Goal: Task Accomplishment & Management: Complete application form

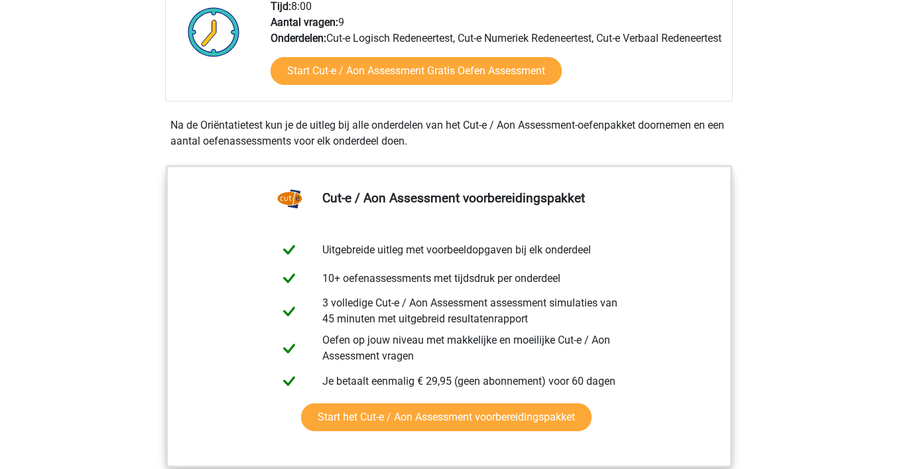
scroll to position [262, 0]
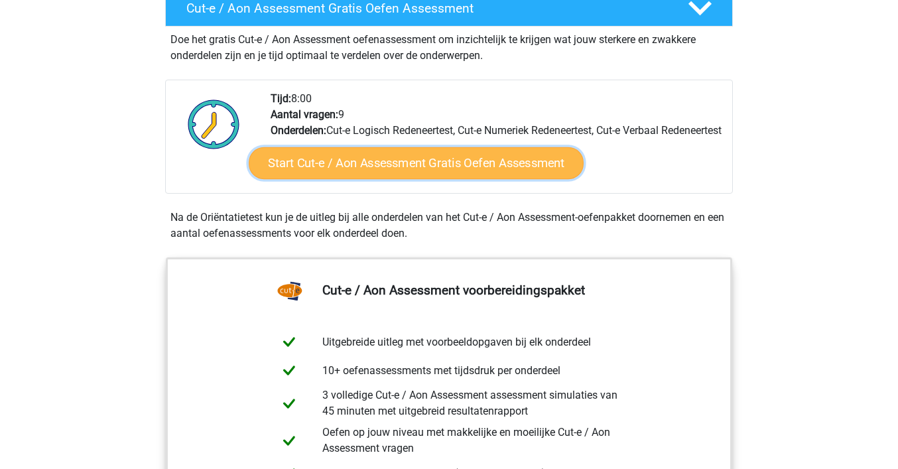
click at [329, 179] on link "Start Cut-e / Aon Assessment Gratis Oefen Assessment" at bounding box center [416, 163] width 335 height 32
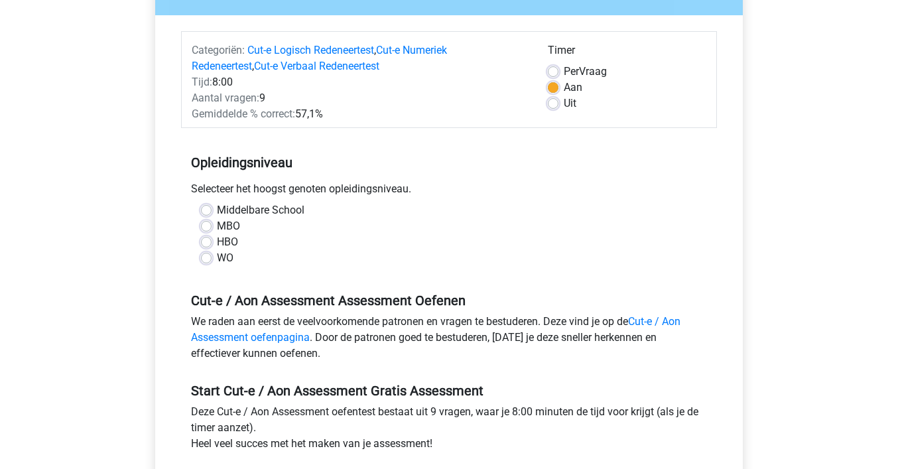
scroll to position [143, 0]
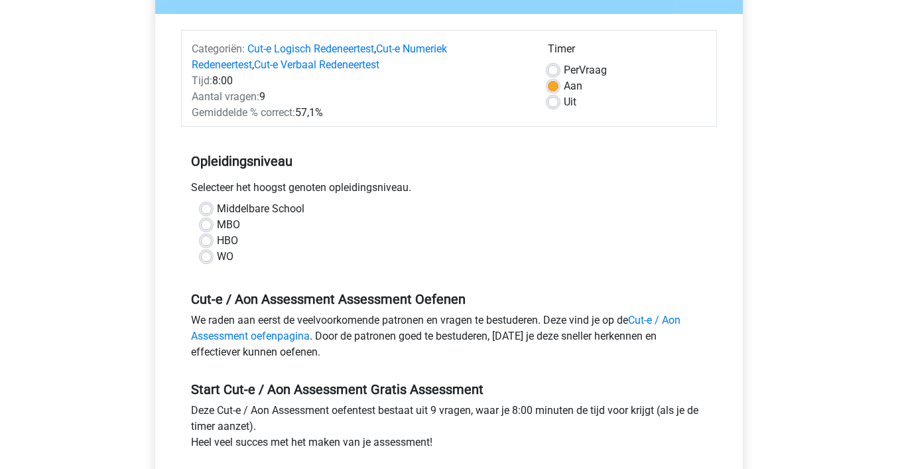
click at [223, 258] on label "WO" at bounding box center [225, 257] width 17 height 16
click at [212, 258] on input "WO" at bounding box center [206, 255] width 11 height 13
radio input "true"
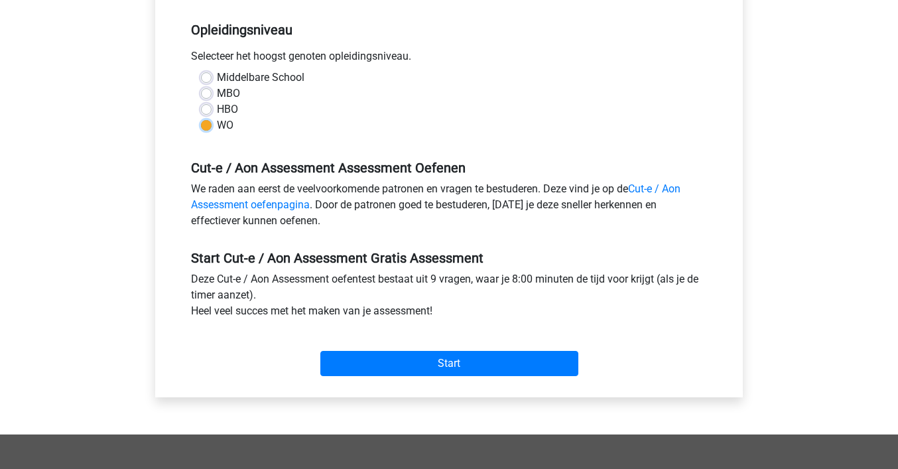
scroll to position [283, 0]
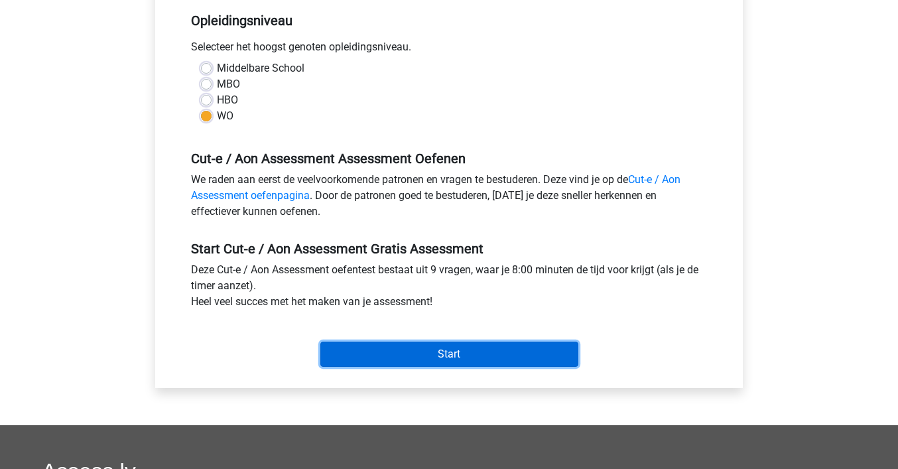
click at [472, 359] on input "Start" at bounding box center [449, 354] width 258 height 25
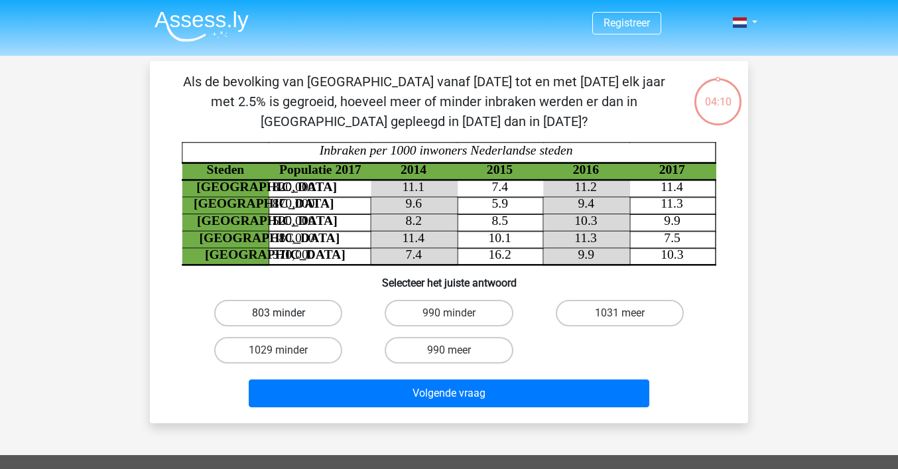
click at [303, 319] on label "803 minder" at bounding box center [278, 313] width 128 height 27
click at [287, 319] on input "803 minder" at bounding box center [283, 317] width 9 height 9
radio input "true"
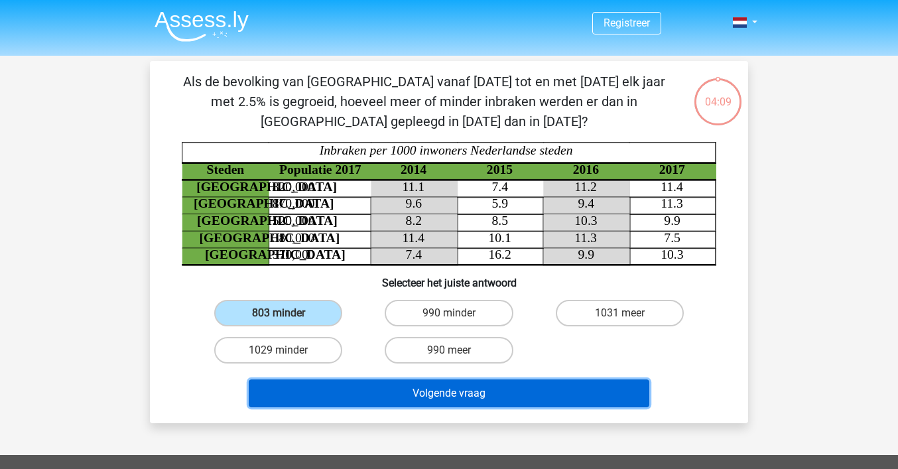
click at [448, 387] on button "Volgende vraag" at bounding box center [449, 393] width 401 height 28
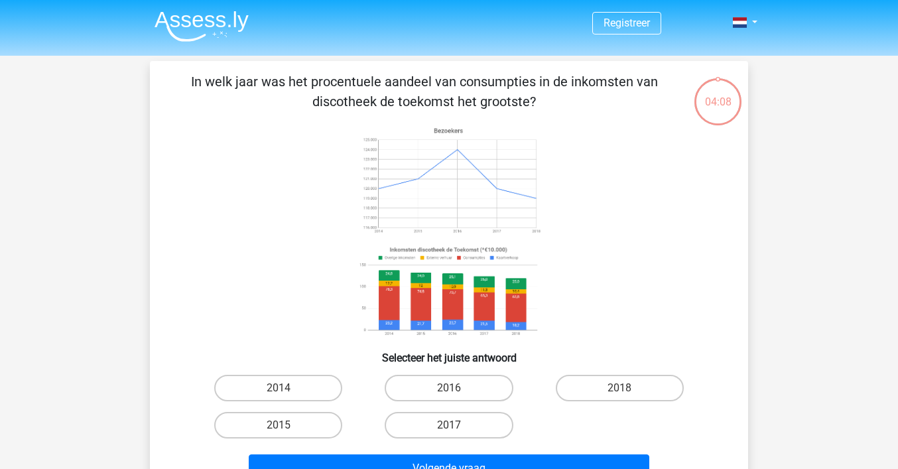
scroll to position [61, 0]
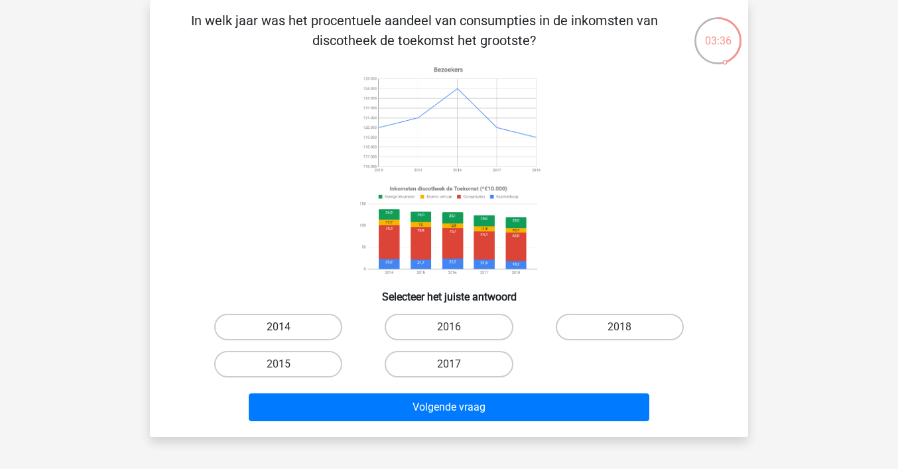
click at [305, 325] on label "2014" at bounding box center [278, 327] width 128 height 27
click at [287, 327] on input "2014" at bounding box center [283, 331] width 9 height 9
radio input "true"
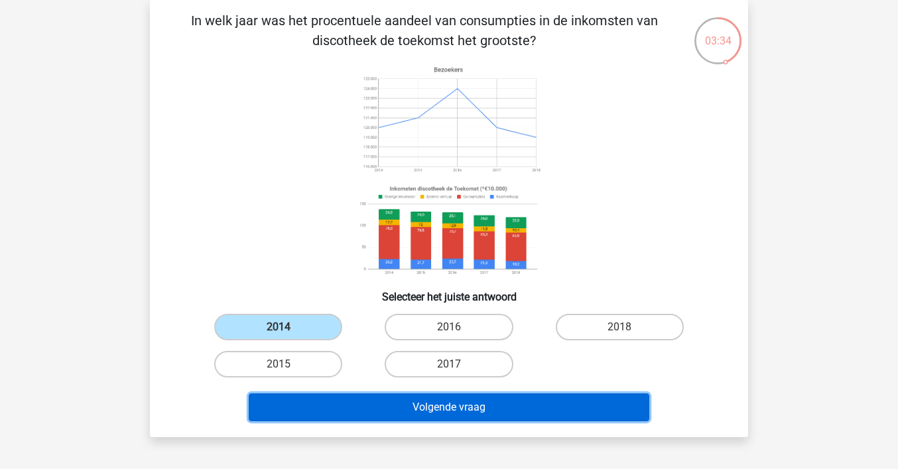
click at [413, 397] on button "Volgende vraag" at bounding box center [449, 407] width 401 height 28
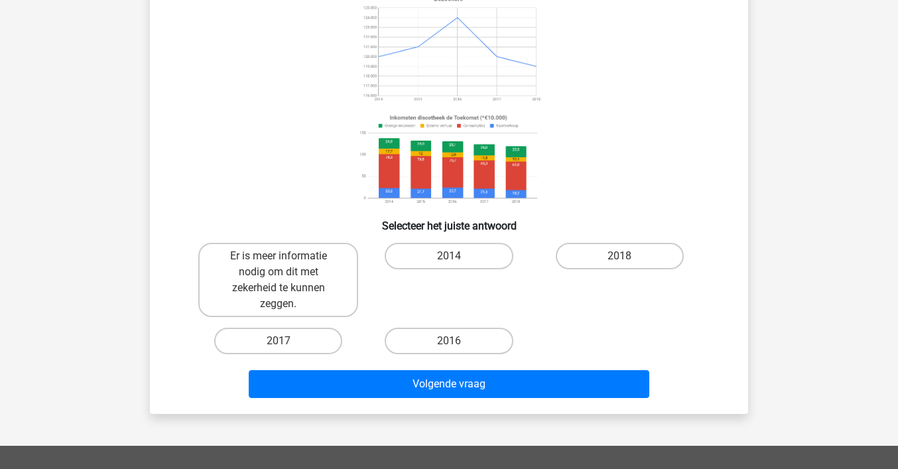
scroll to position [141, 0]
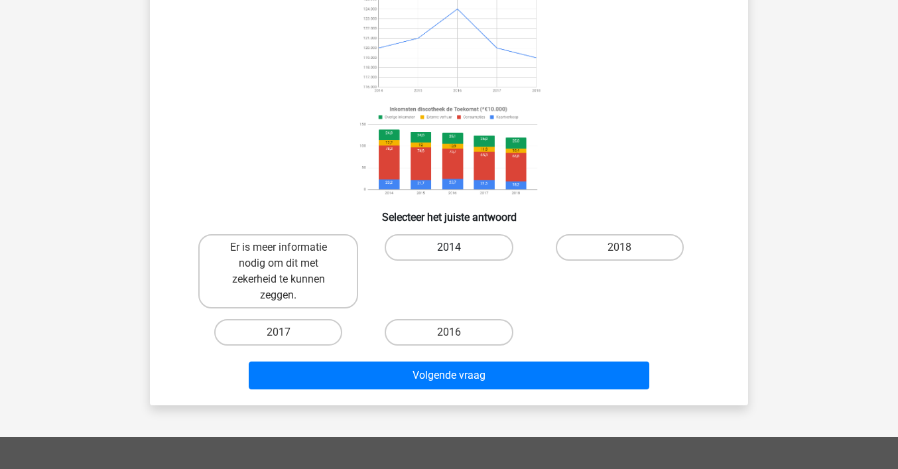
click at [464, 247] on label "2014" at bounding box center [449, 247] width 128 height 27
click at [458, 247] on input "2014" at bounding box center [453, 251] width 9 height 9
radio input "true"
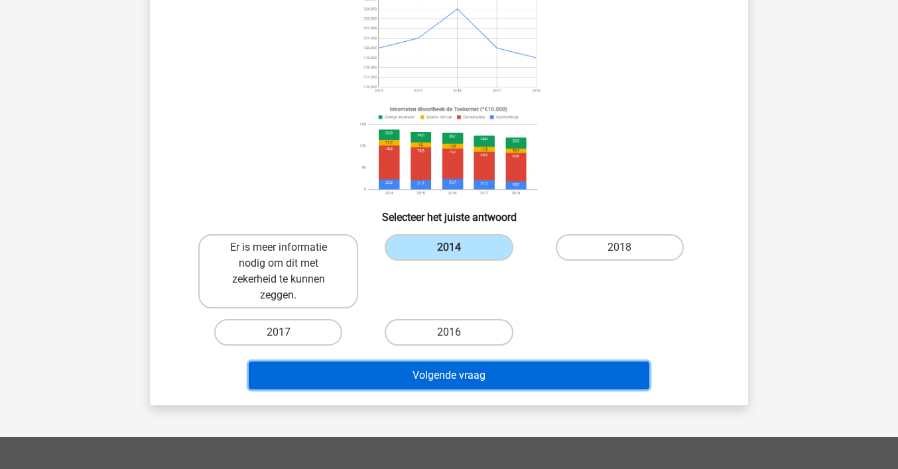
click at [500, 372] on button "Volgende vraag" at bounding box center [449, 376] width 401 height 28
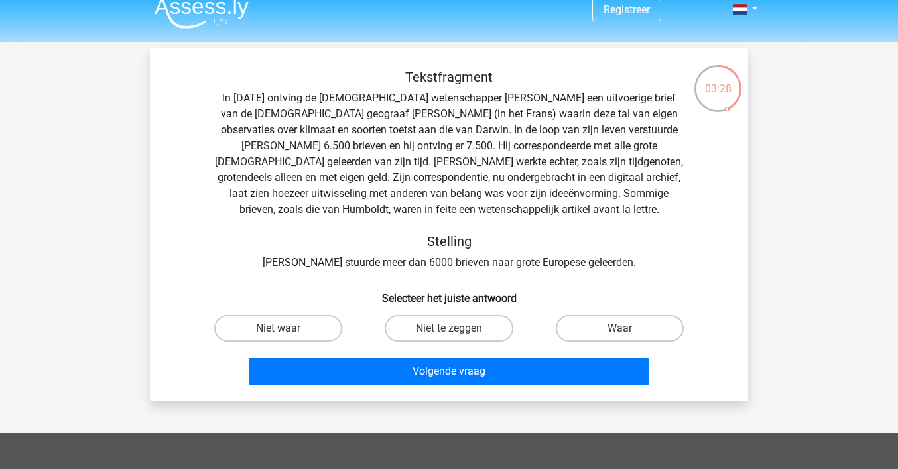
scroll to position [0, 0]
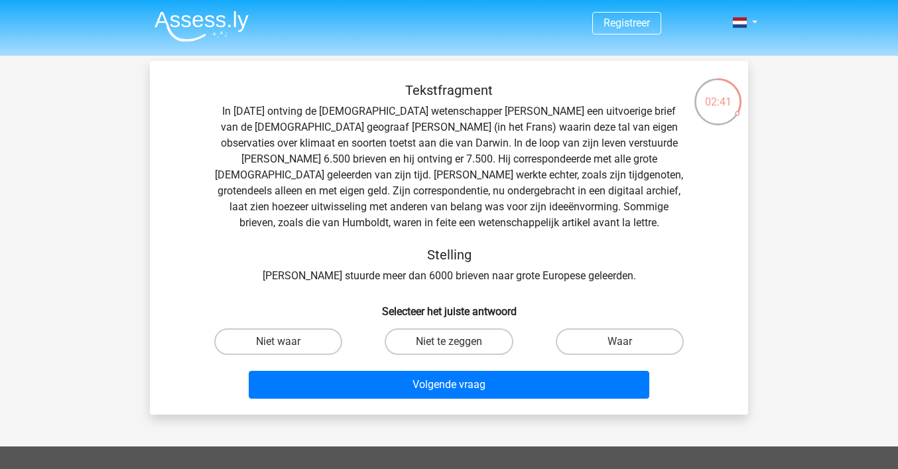
click at [600, 324] on div "Waar" at bounding box center [620, 341] width 171 height 37
click at [600, 340] on label "Waar" at bounding box center [620, 341] width 128 height 27
click at [620, 342] on input "Waar" at bounding box center [624, 346] width 9 height 9
radio input "true"
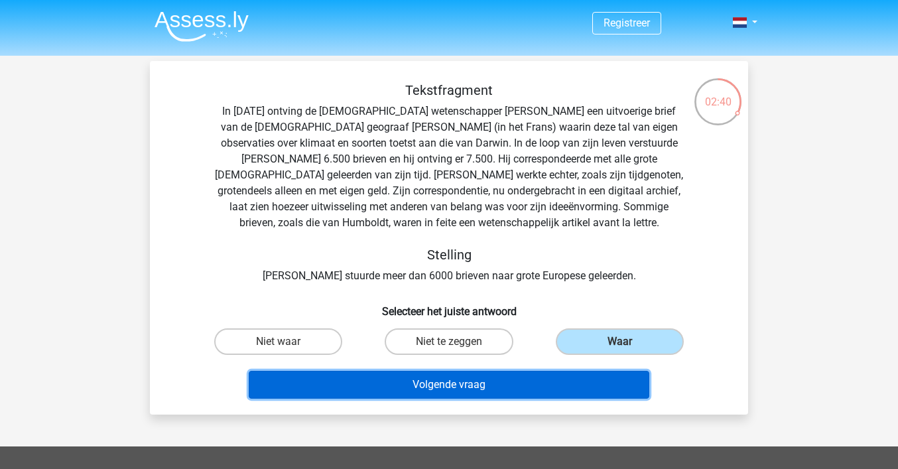
click at [557, 377] on button "Volgende vraag" at bounding box center [449, 385] width 401 height 28
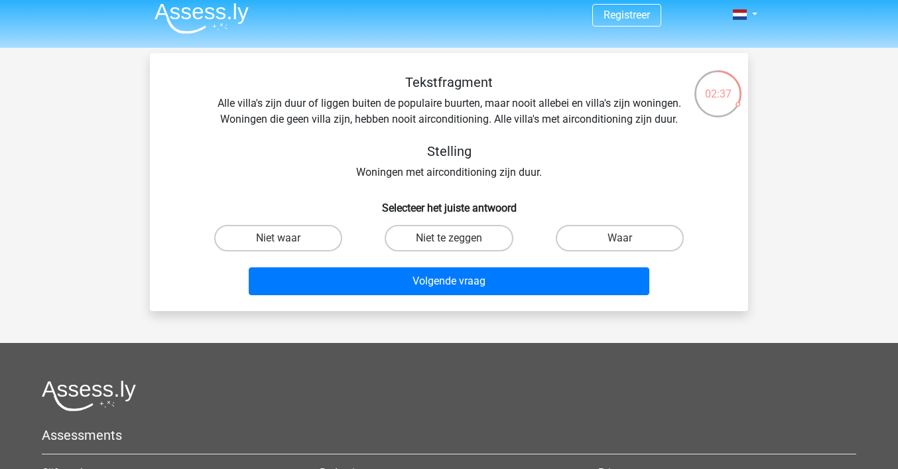
scroll to position [7, 0]
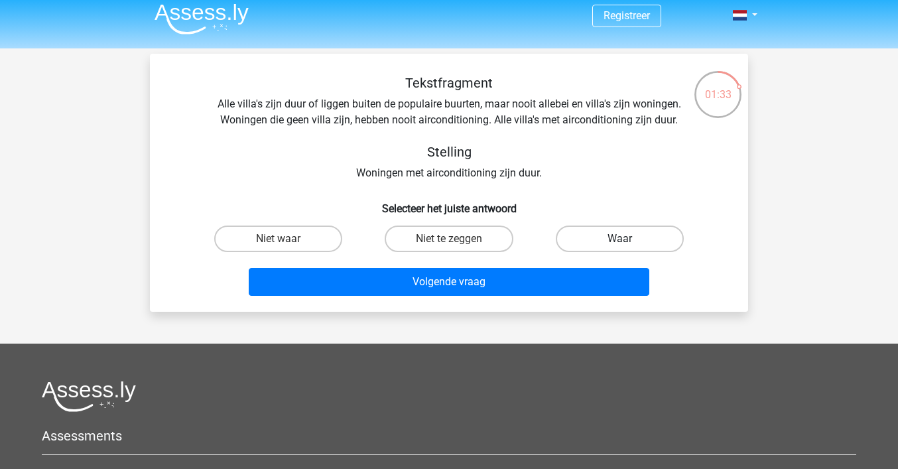
click at [666, 238] on label "Waar" at bounding box center [620, 239] width 128 height 27
click at [628, 239] on input "Waar" at bounding box center [624, 243] width 9 height 9
radio input "true"
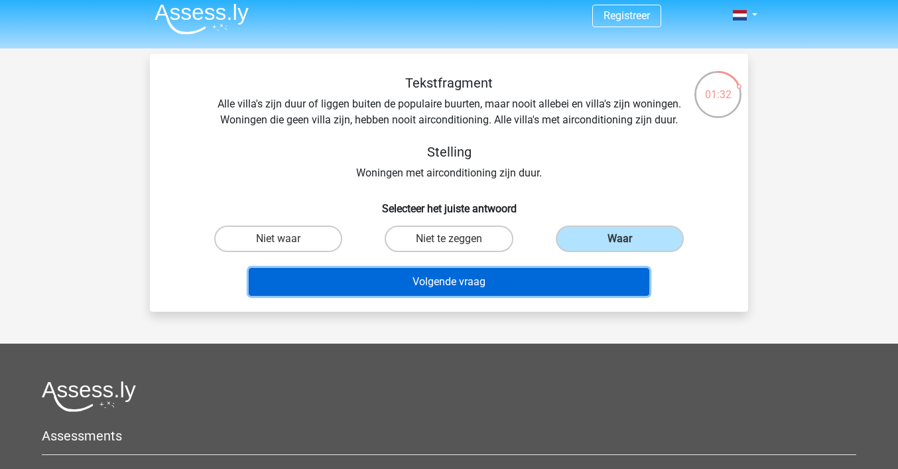
click at [586, 283] on button "Volgende vraag" at bounding box center [449, 282] width 401 height 28
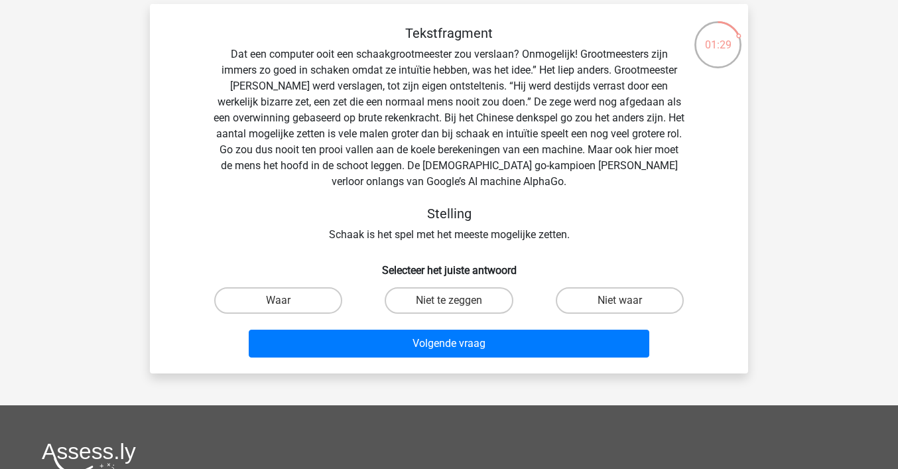
scroll to position [60, 0]
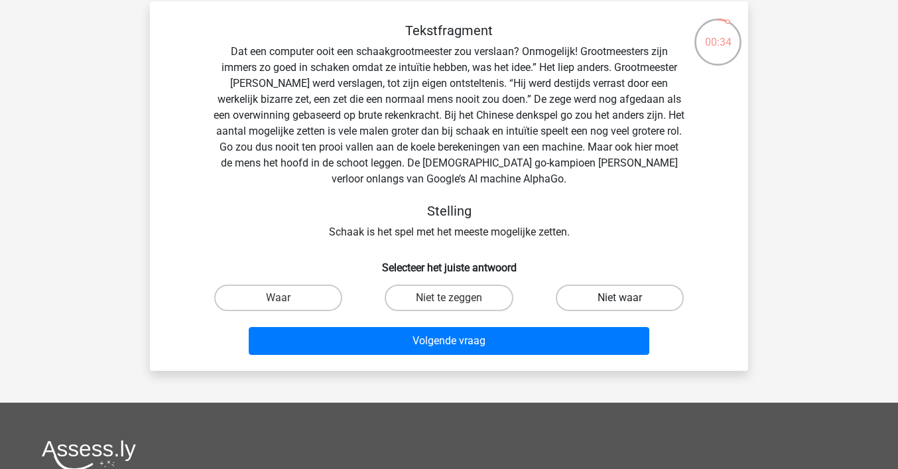
click at [577, 301] on label "Niet waar" at bounding box center [620, 298] width 128 height 27
click at [620, 301] on input "Niet waar" at bounding box center [624, 302] width 9 height 9
radio input "true"
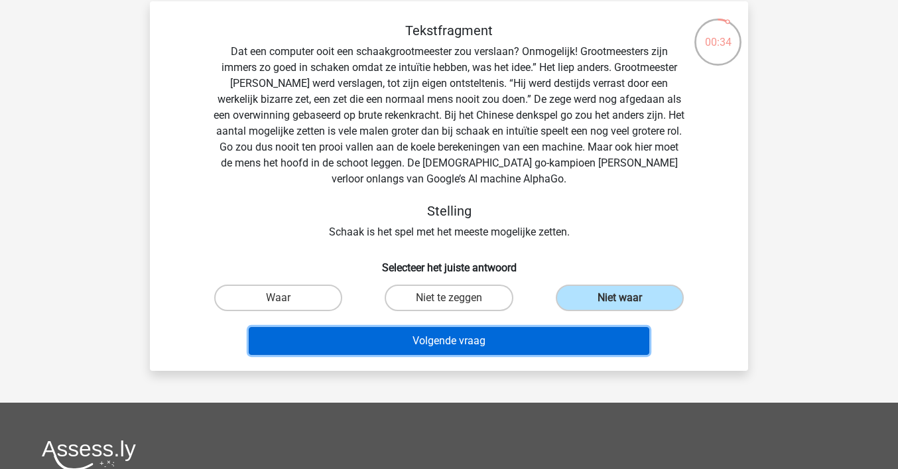
click at [565, 332] on button "Volgende vraag" at bounding box center [449, 341] width 401 height 28
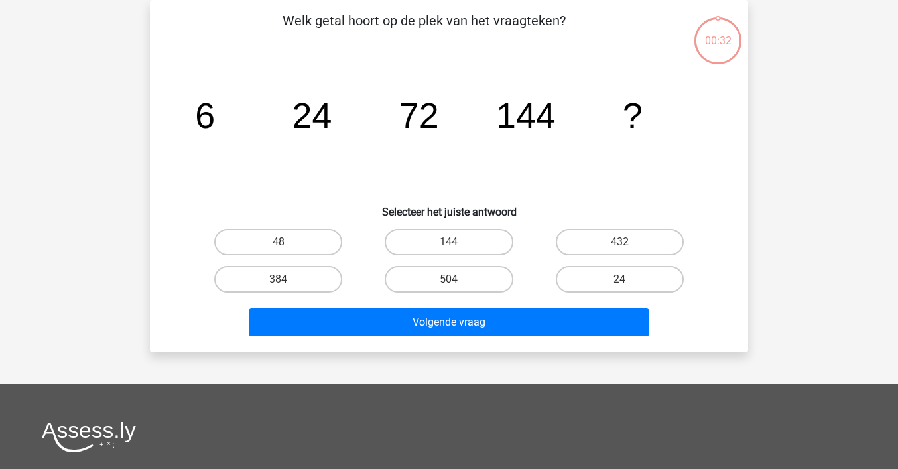
scroll to position [13, 0]
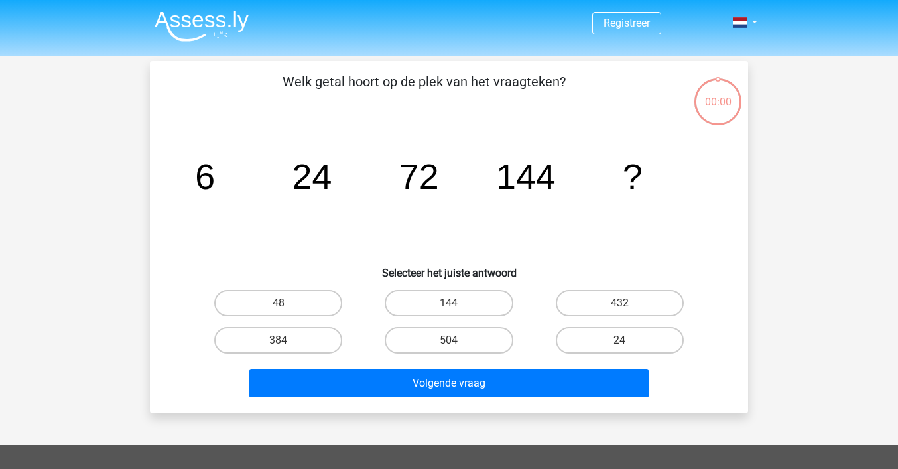
scroll to position [13, 0]
